Goal: Find specific page/section: Find specific page/section

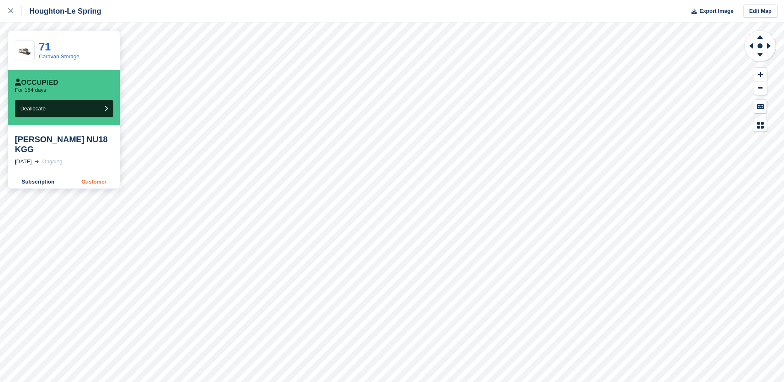
click at [91, 175] on link "Customer" at bounding box center [94, 181] width 52 height 13
click at [104, 175] on link "Customer" at bounding box center [94, 181] width 52 height 13
click at [92, 175] on link "Customer" at bounding box center [94, 181] width 52 height 13
